Goal: Information Seeking & Learning: Check status

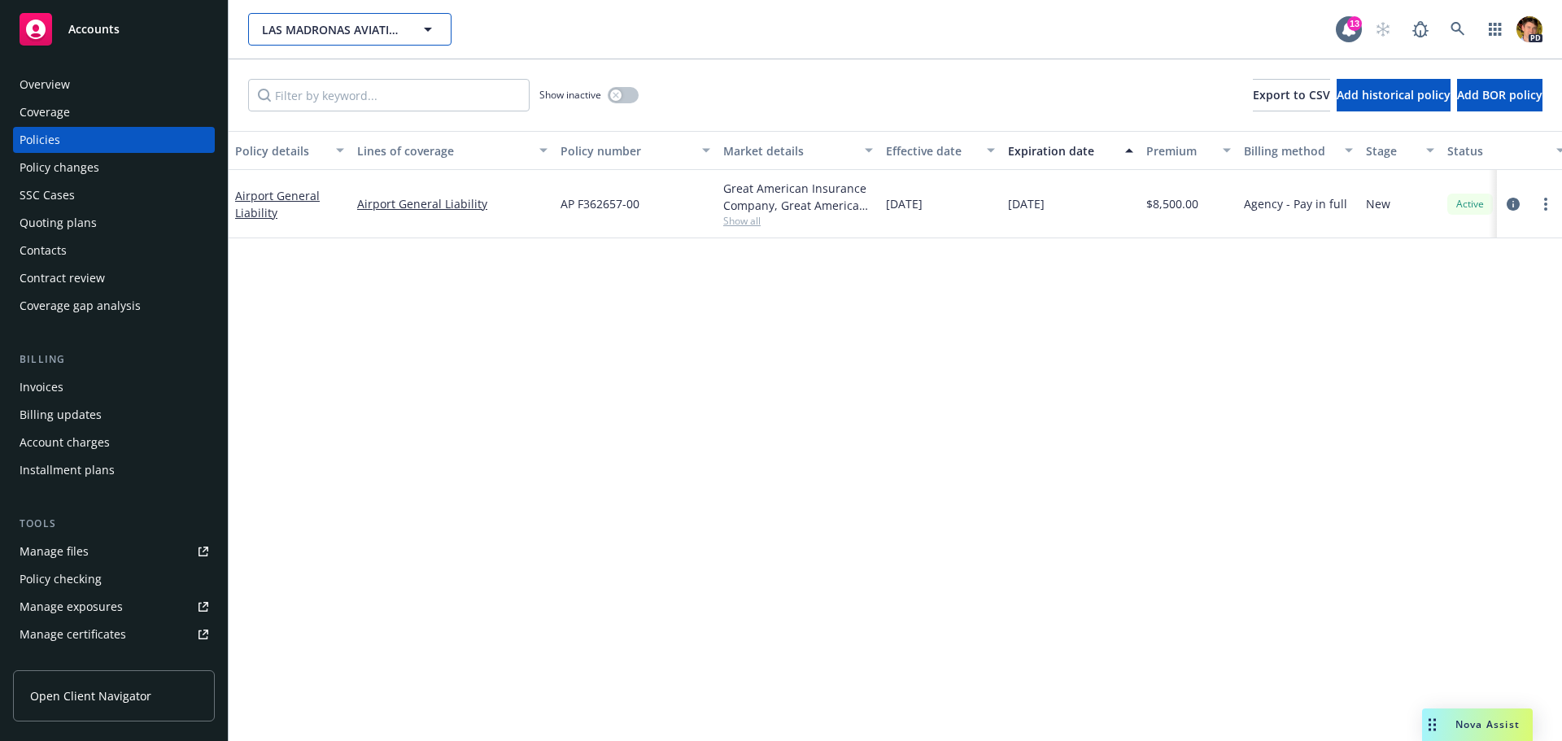
click at [338, 27] on span "LAS MADRONAS AVIATION LLC" at bounding box center [332, 29] width 141 height 17
type input "[PERSON_NAME]"
click at [1458, 29] on icon at bounding box center [1457, 29] width 15 height 15
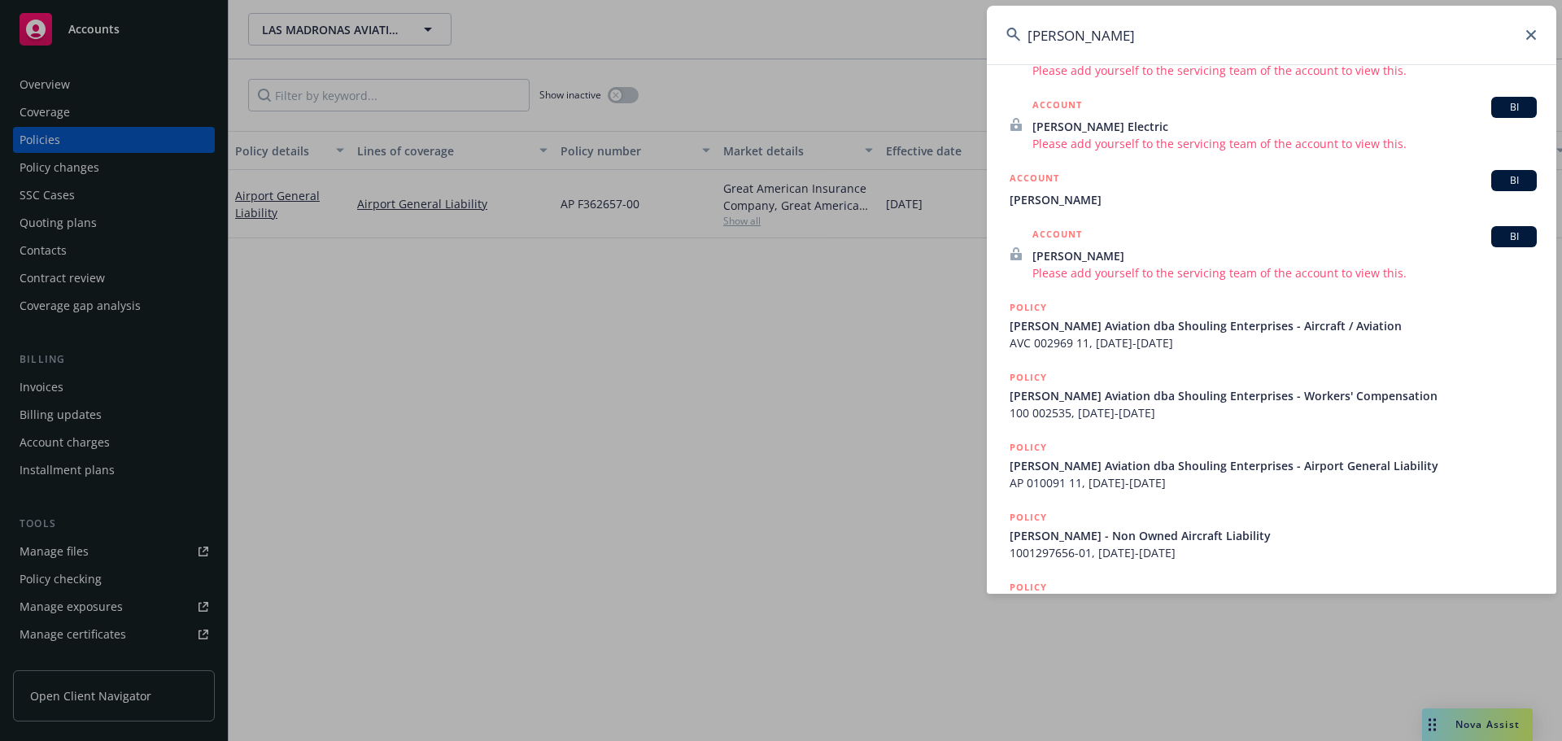
scroll to position [325, 0]
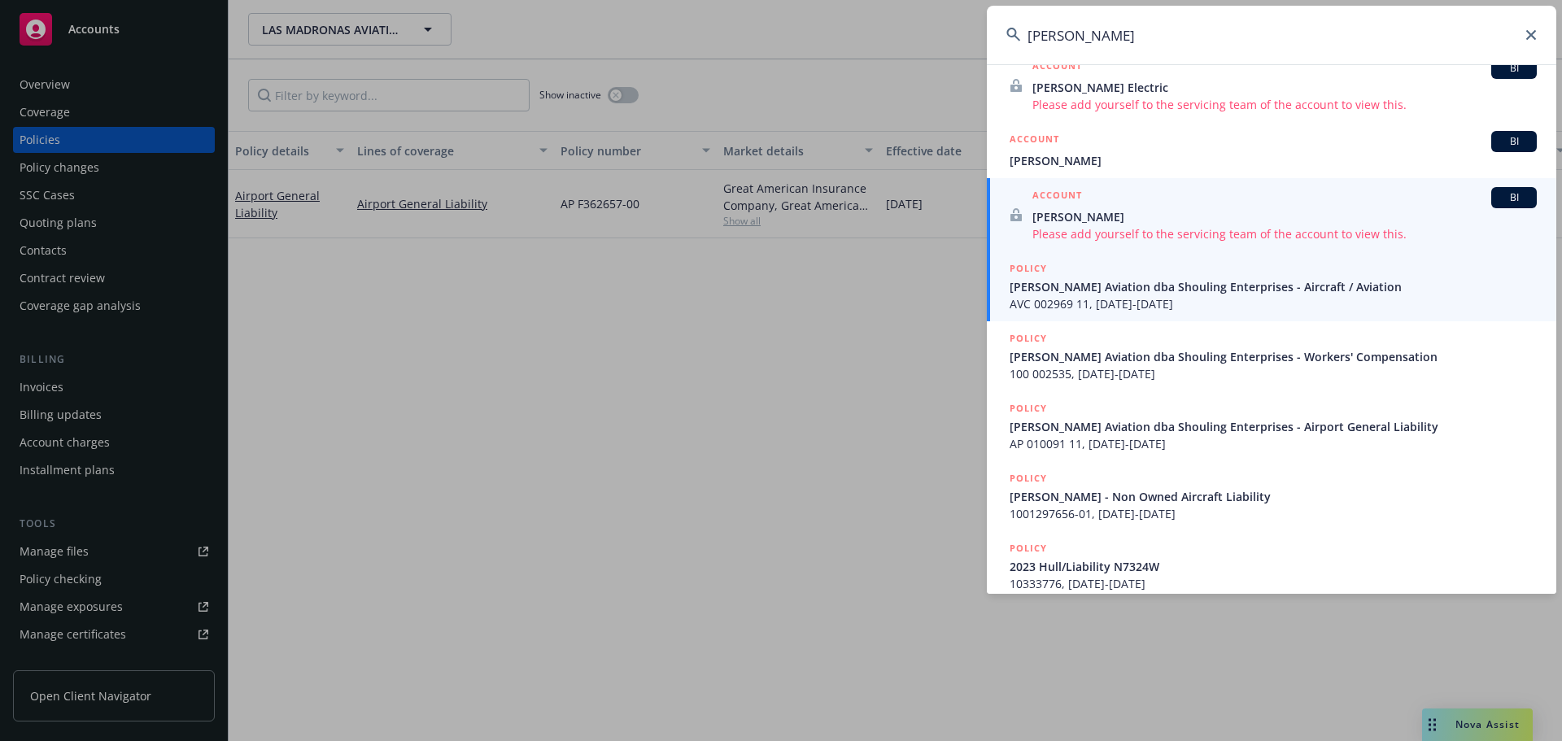
type input "[PERSON_NAME]"
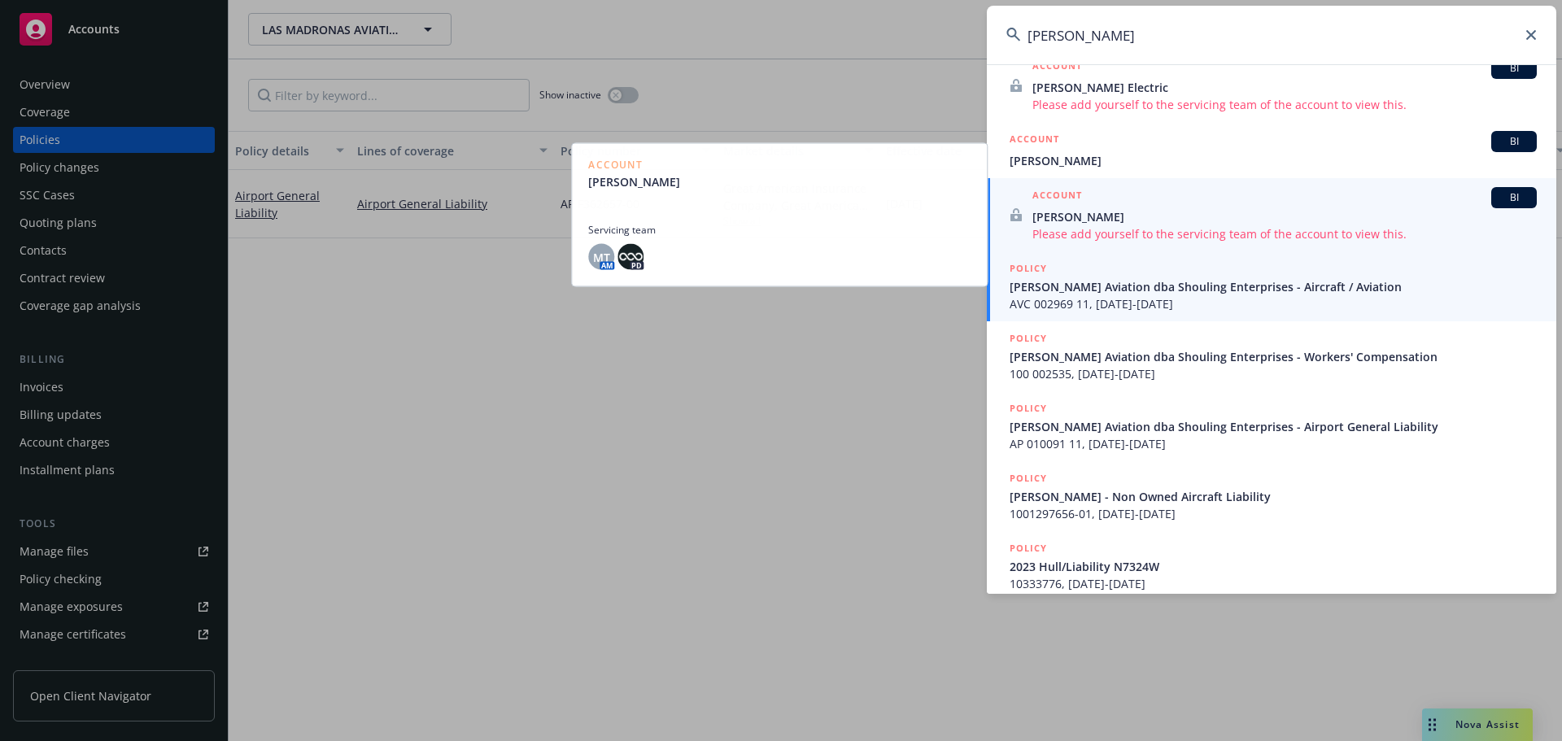
click at [1199, 291] on span "[PERSON_NAME] Aviation dba Shouling Enterprises - Aircraft / Aviation" at bounding box center [1273, 286] width 527 height 17
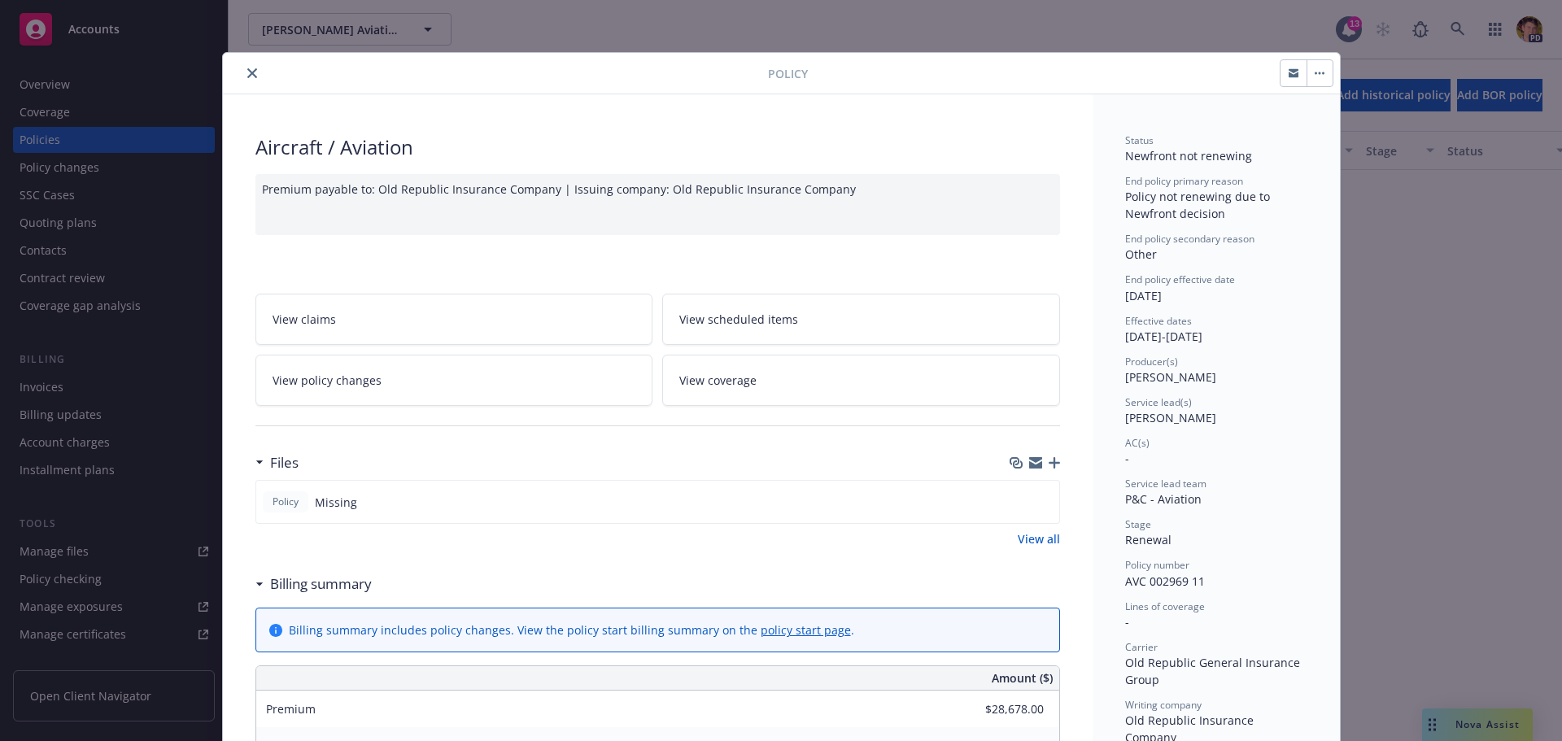
click at [246, 79] on button "close" at bounding box center [252, 73] width 20 height 20
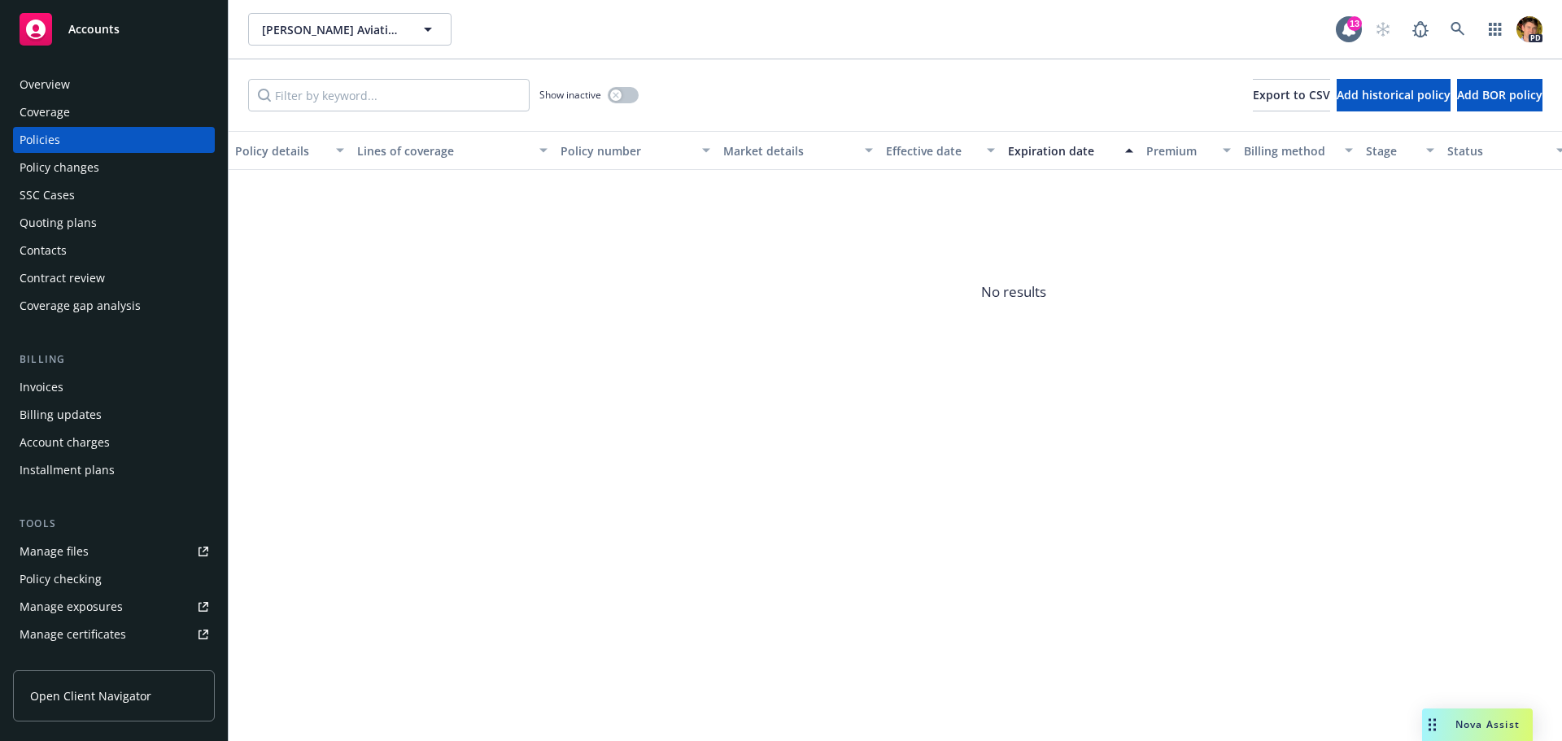
click at [57, 144] on div "Policies" at bounding box center [40, 140] width 41 height 26
click at [622, 94] on button "button" at bounding box center [623, 95] width 31 height 16
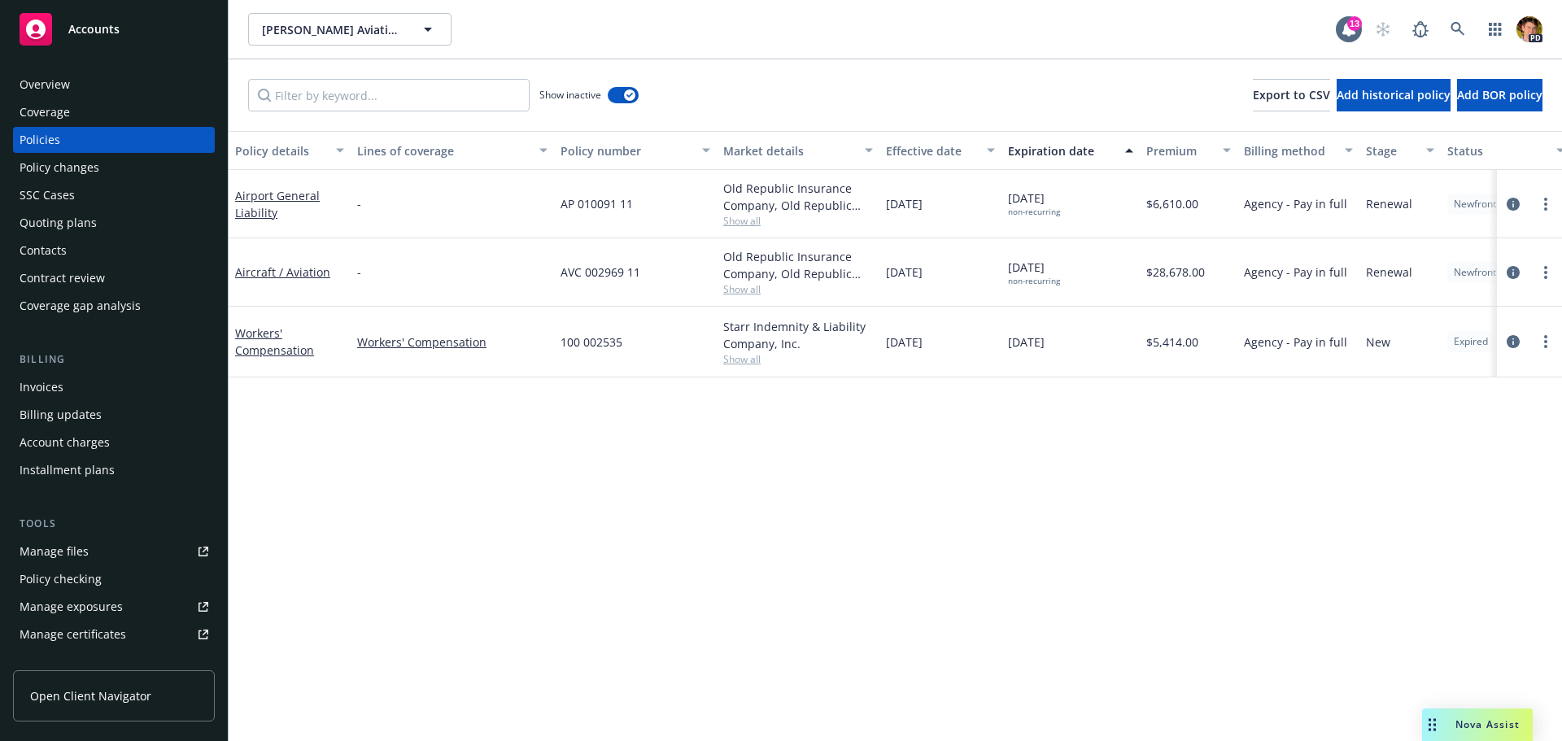
drag, startPoint x: 957, startPoint y: 278, endPoint x: 887, endPoint y: 210, distance: 97.8
click at [887, 210] on div "Airport General Liability - AP 010091 11 Old Republic Insurance Company, Old Re…" at bounding box center [1014, 267] width 1570 height 195
